Goal: Transaction & Acquisition: Purchase product/service

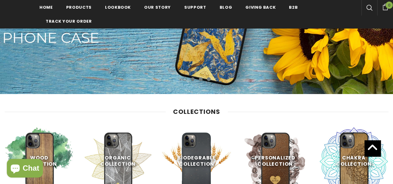
scroll to position [250, 0]
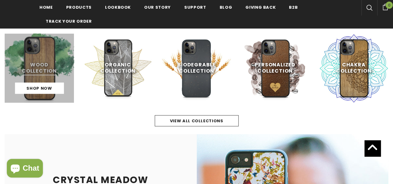
click at [44, 77] on link at bounding box center [39, 68] width 69 height 69
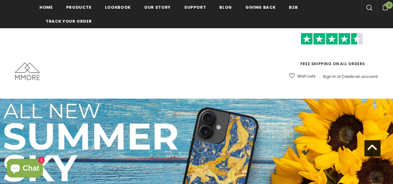
scroll to position [249, 0]
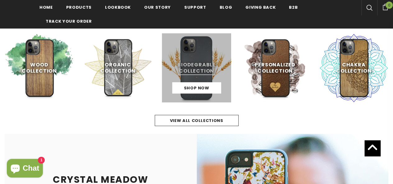
click at [196, 67] on link at bounding box center [196, 67] width 69 height 69
